Goal: Transaction & Acquisition: Purchase product/service

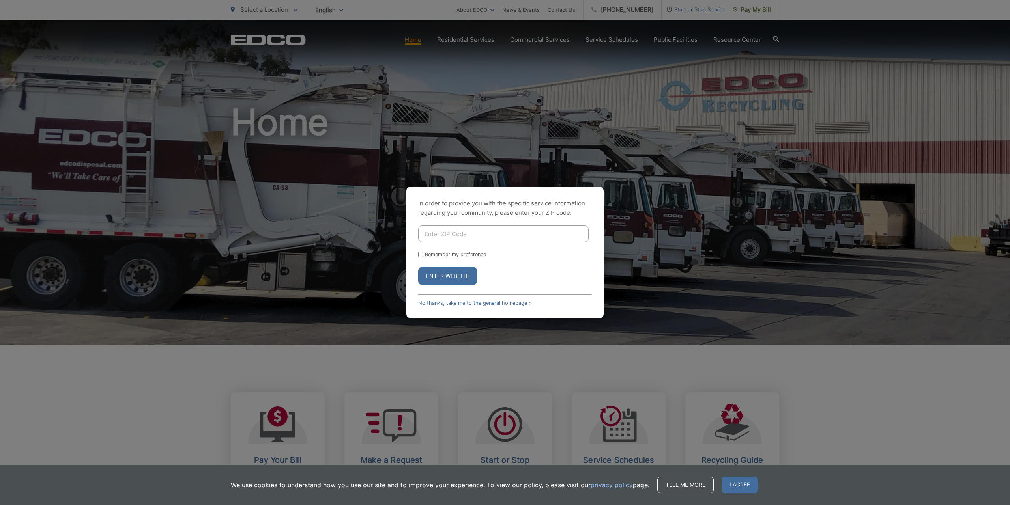
click at [474, 232] on input "Enter ZIP Code" at bounding box center [503, 234] width 170 height 17
type input "91932"
click at [419, 252] on input "Remember my preference" at bounding box center [420, 254] width 5 height 5
checkbox input "true"
click at [435, 276] on button "Enter Website" at bounding box center [447, 276] width 59 height 18
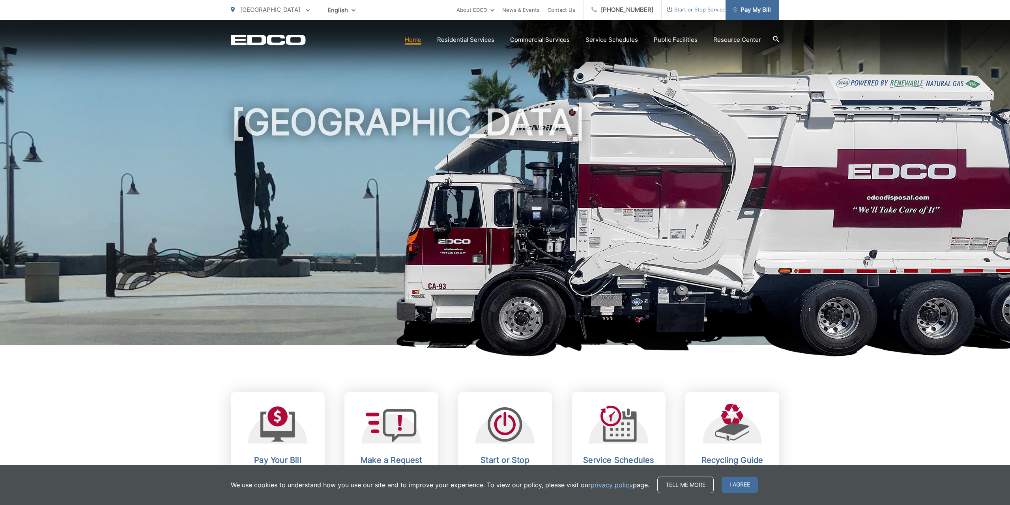
click at [738, 9] on span "Pay My Bill" at bounding box center [752, 9] width 37 height 9
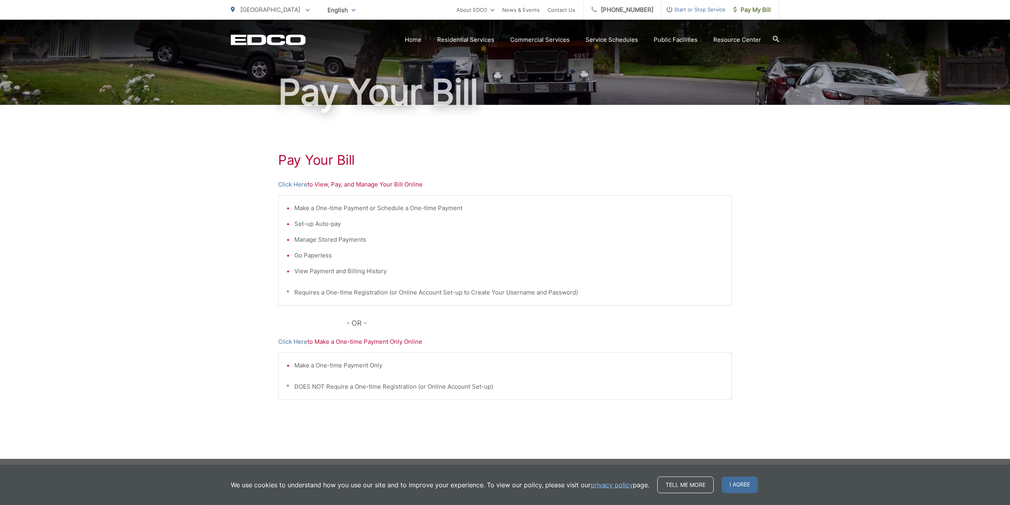
scroll to position [55, 0]
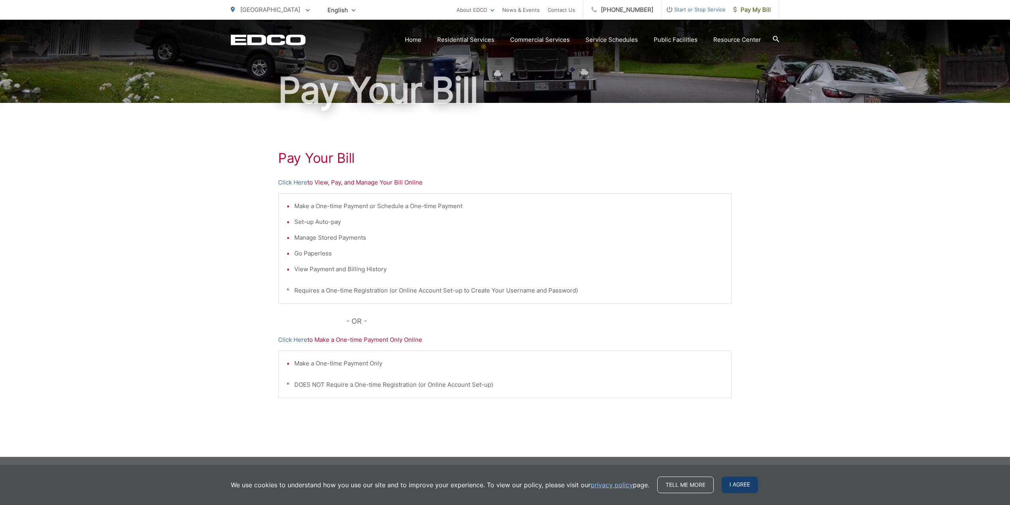
click at [734, 486] on span "I agree" at bounding box center [740, 485] width 36 height 17
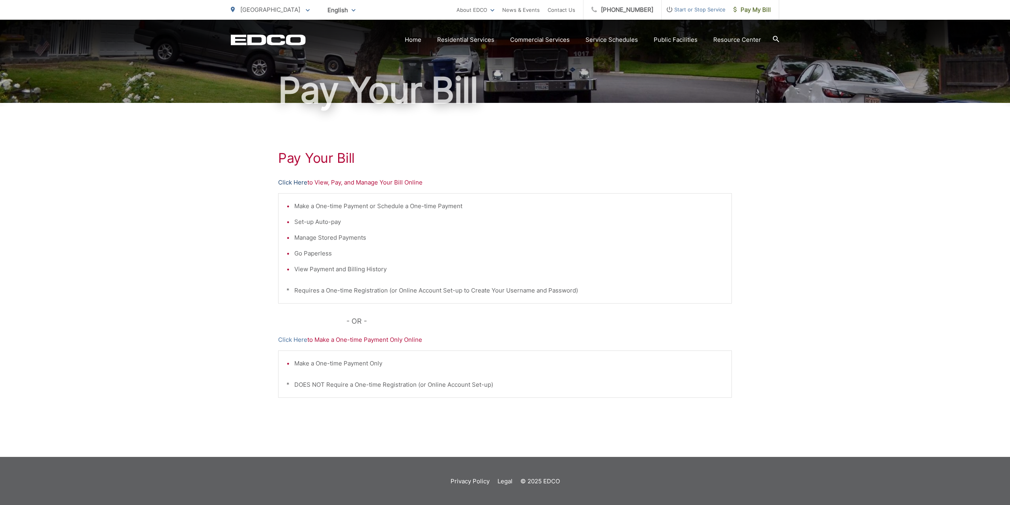
click at [297, 182] on link "Click Here" at bounding box center [292, 182] width 29 height 9
click at [300, 182] on link "Click Here" at bounding box center [292, 182] width 29 height 9
